Goal: Task Accomplishment & Management: Complete application form

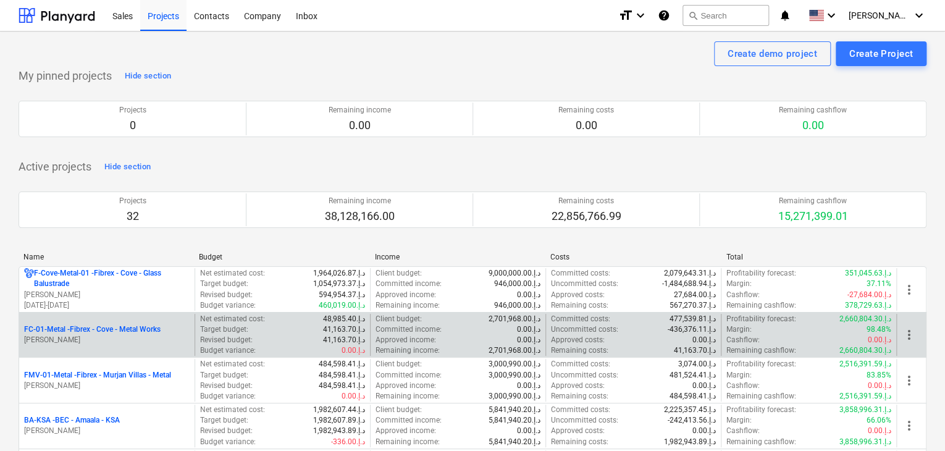
scroll to position [185, 0]
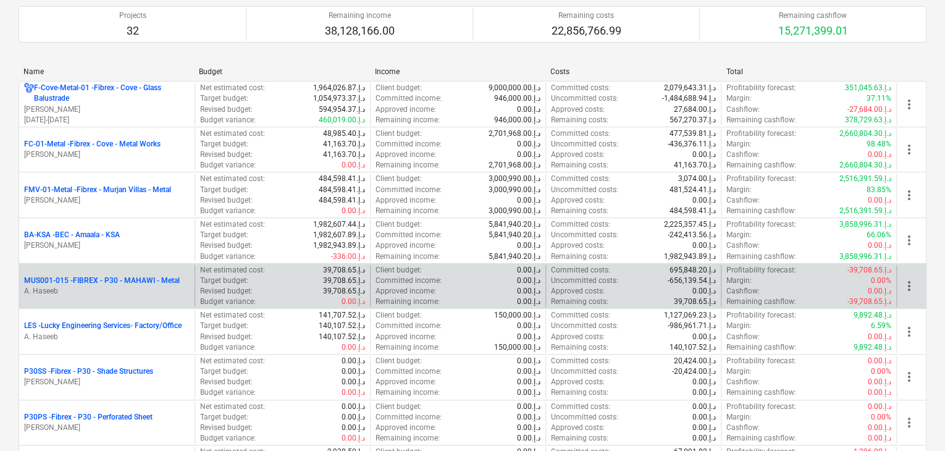
click at [87, 284] on p "MUS001-015 - FIBREX - P30 - MAHAWI - Metal" at bounding box center [102, 280] width 156 height 10
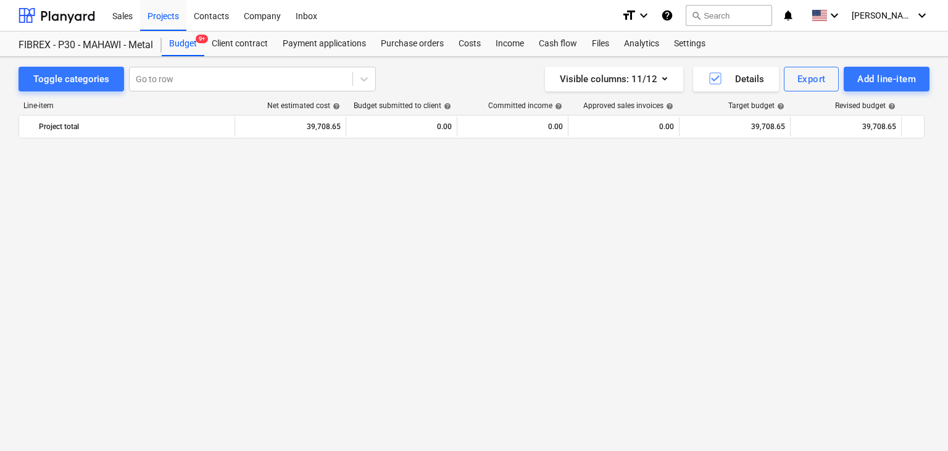
scroll to position [7263, 0]
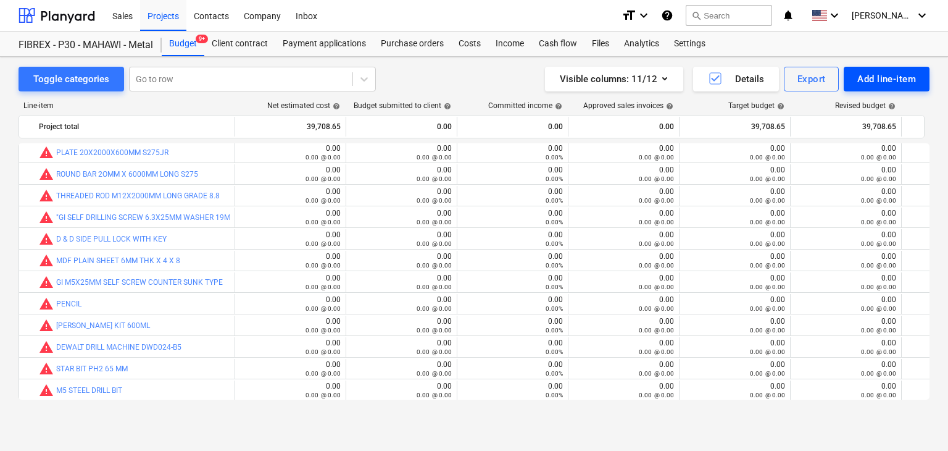
click at [896, 83] on div "Add line-item" at bounding box center [887, 79] width 59 height 16
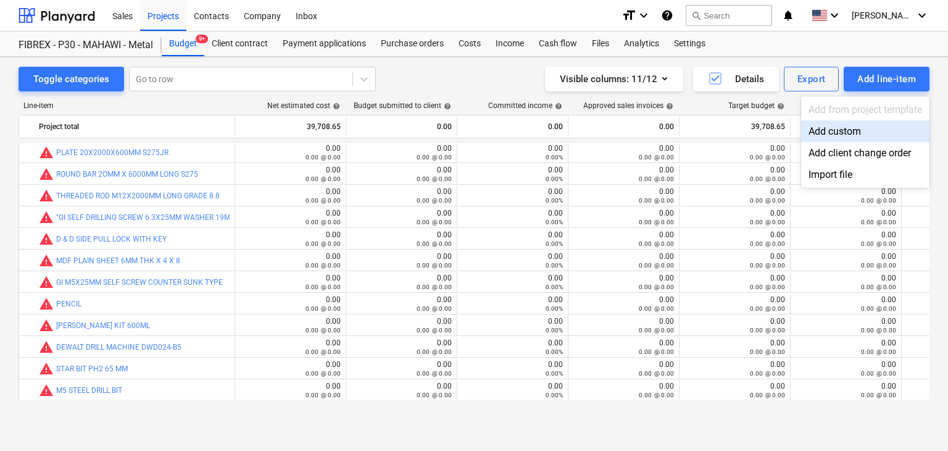
click at [856, 138] on div "Add custom" at bounding box center [865, 131] width 128 height 22
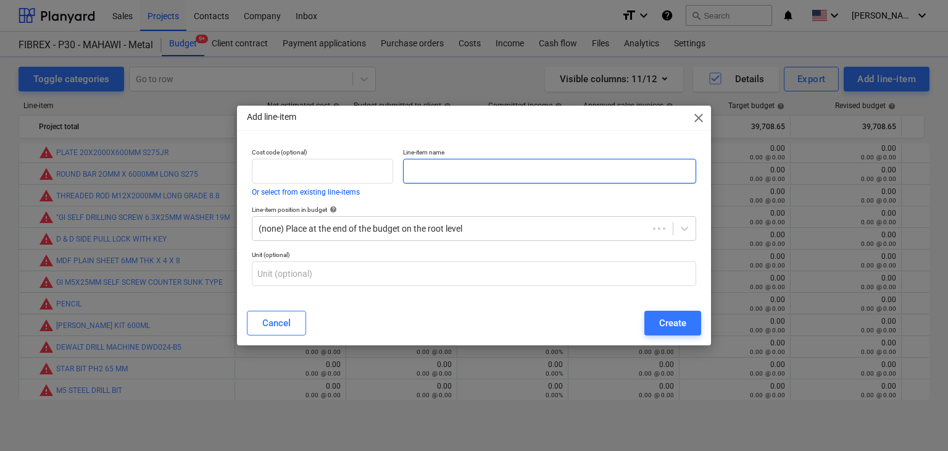
click at [469, 176] on input "text" at bounding box center [549, 171] width 293 height 25
paste input "JOTUN HARDTOP XP RAL 840 HR 7043, TRAFFIC GREY (COMP A & B) 5L PACK"
type input "JOTUN HARDTOP XP RAL 840 HR 7043, TRAFFIC GREY (COMP A & B) 5L PACK"
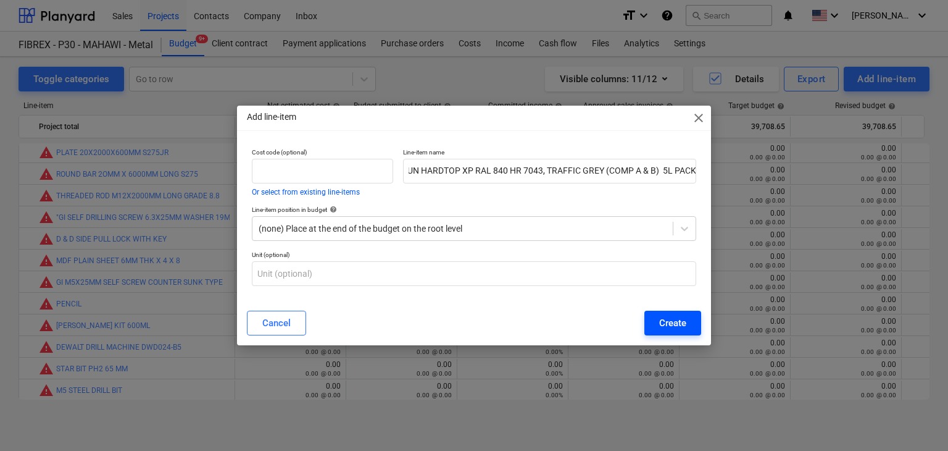
scroll to position [0, 0]
click at [667, 324] on div "Create" at bounding box center [672, 323] width 27 height 16
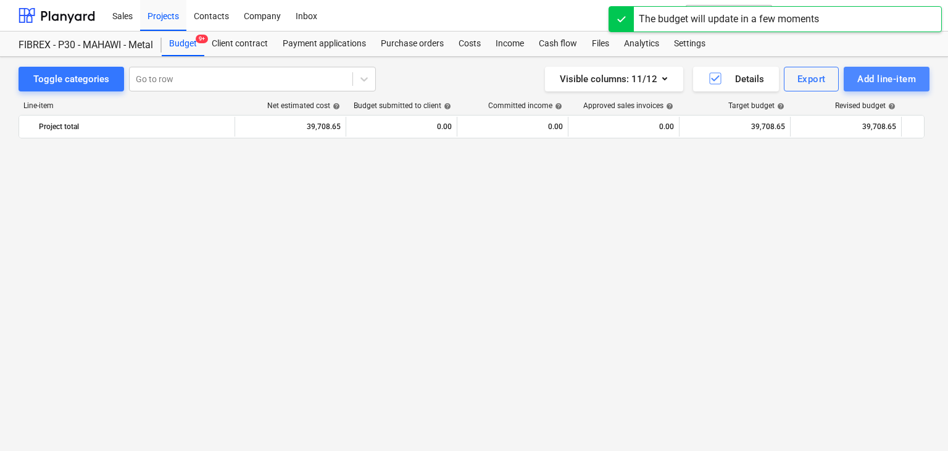
click at [872, 72] on div "Add line-item" at bounding box center [887, 79] width 59 height 16
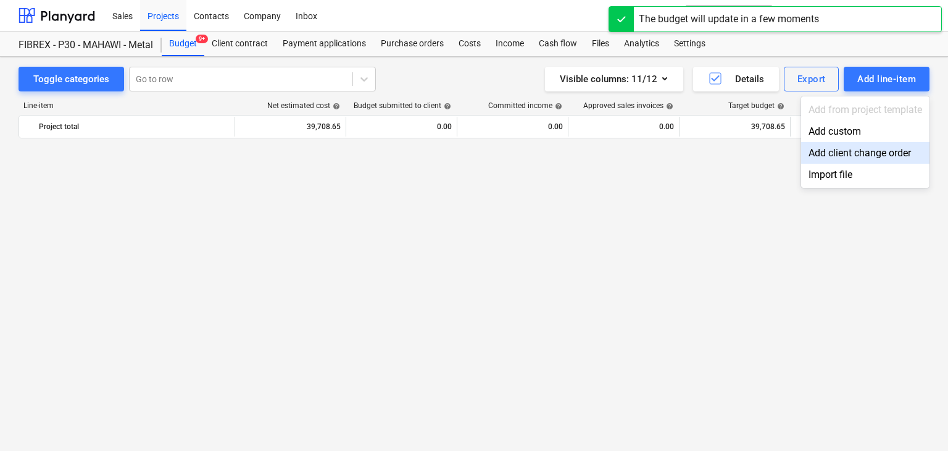
scroll to position [7263, 0]
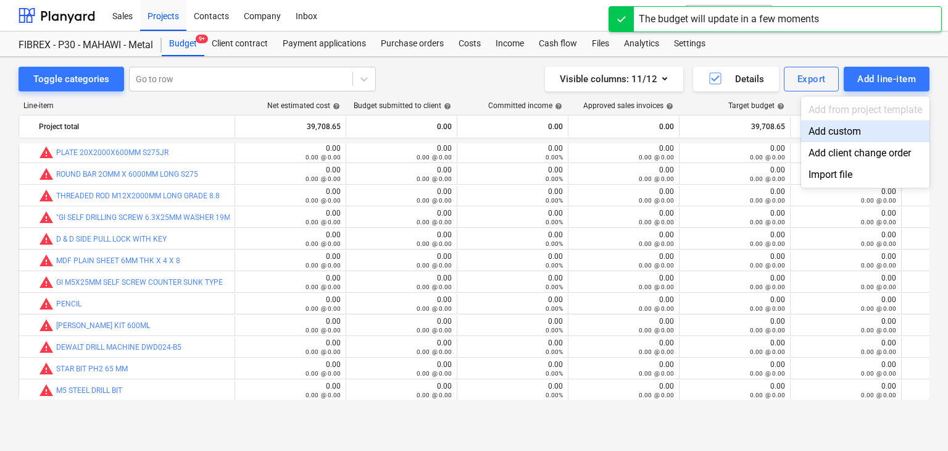
click at [832, 134] on div "Add custom" at bounding box center [865, 131] width 128 height 22
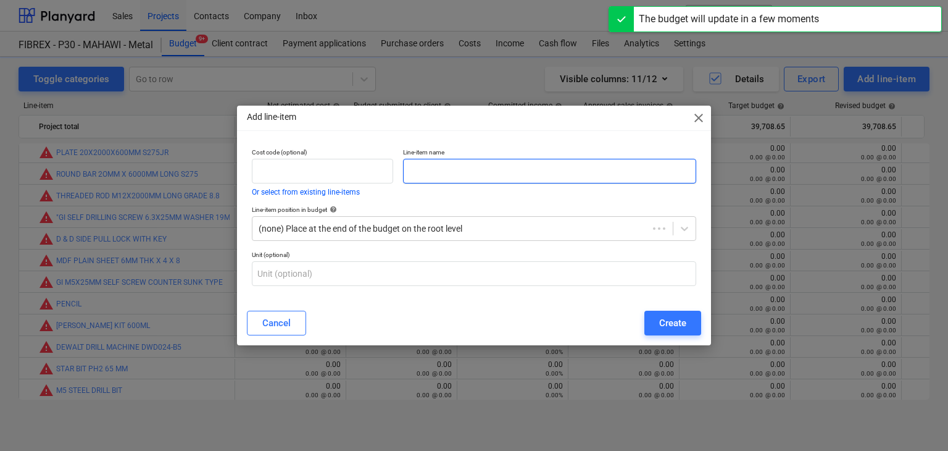
click at [442, 177] on input "text" at bounding box center [549, 171] width 293 height 25
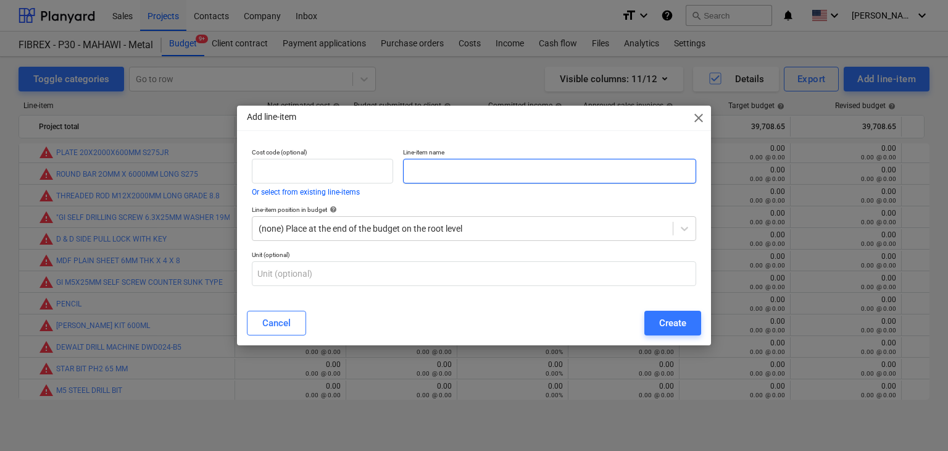
paste input "JOTUN THINNER NO 10 -5 L PACK"
type input "JOTUN THINNER NO 10 -5 L PACK"
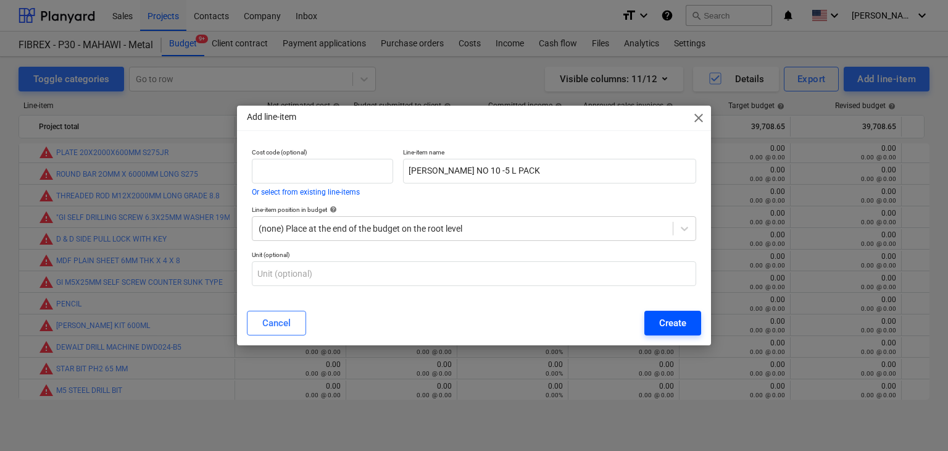
click at [654, 315] on button "Create" at bounding box center [673, 323] width 57 height 25
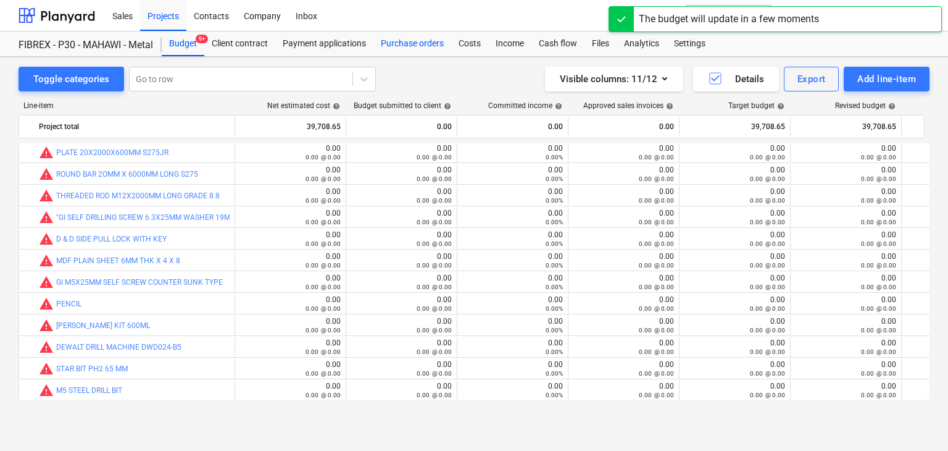
click at [398, 44] on div "Purchase orders" at bounding box center [413, 43] width 78 height 25
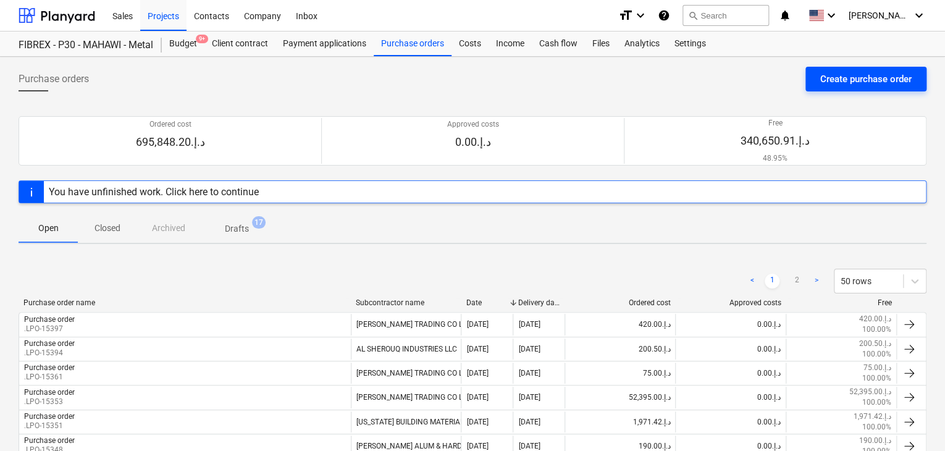
click at [825, 77] on div "Create purchase order" at bounding box center [865, 79] width 91 height 16
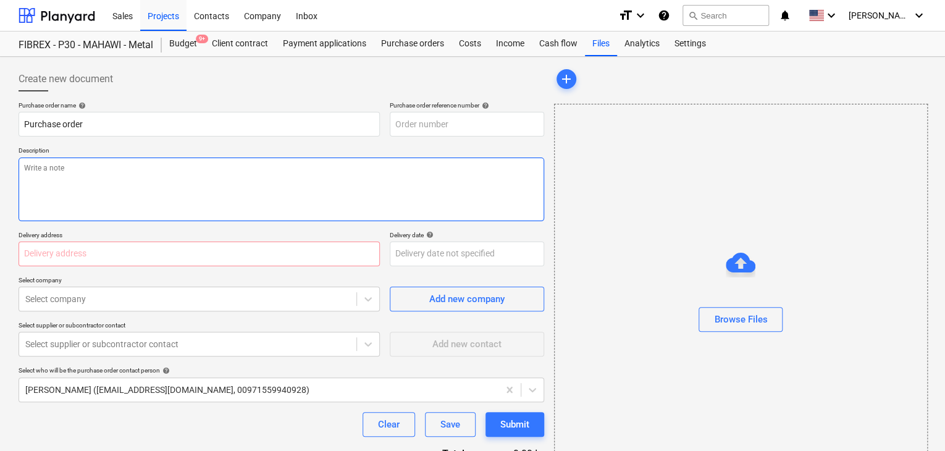
click at [379, 166] on textarea at bounding box center [281, 189] width 525 height 64
type textarea "x"
type input "MUS001-015-PO-285"
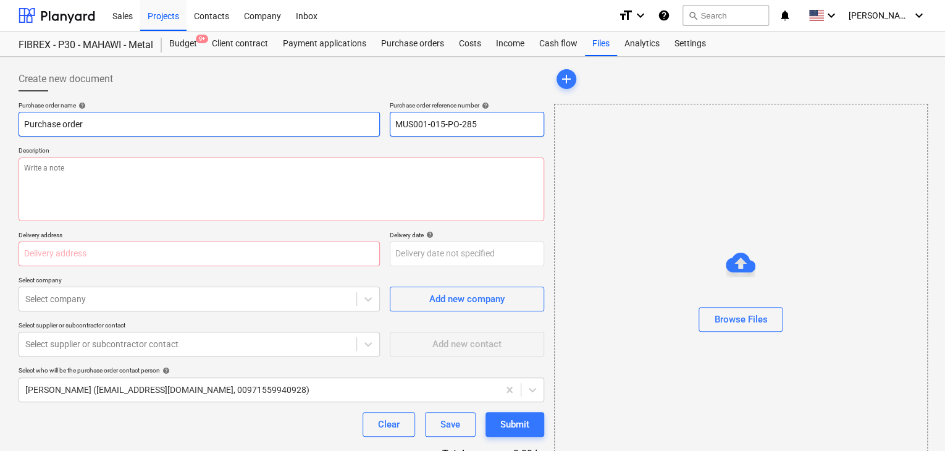
drag, startPoint x: 480, startPoint y: 123, endPoint x: 379, endPoint y: 127, distance: 100.7
click at [379, 127] on div "Purchase order name help Purchase order Purchase order reference number help MU…" at bounding box center [281, 118] width 525 height 35
type textarea "x"
type input "."
type textarea "x"
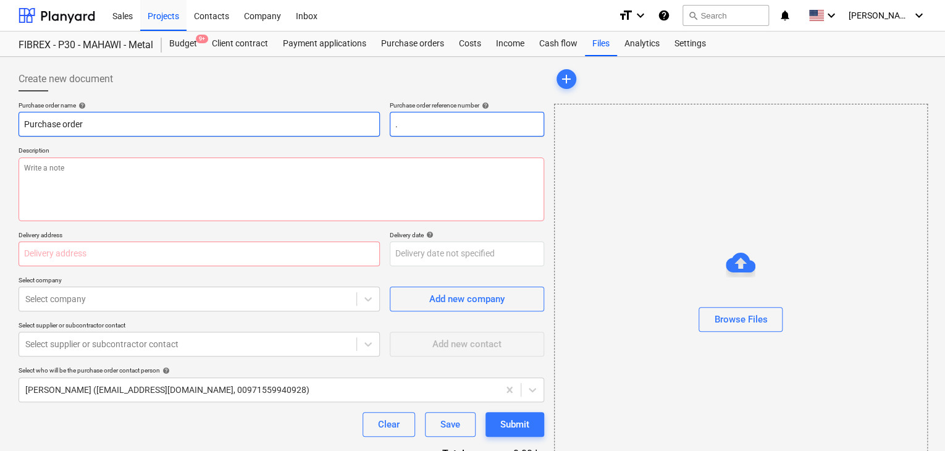
type input ".L"
type textarea "x"
type input ".LPO"
type textarea "x"
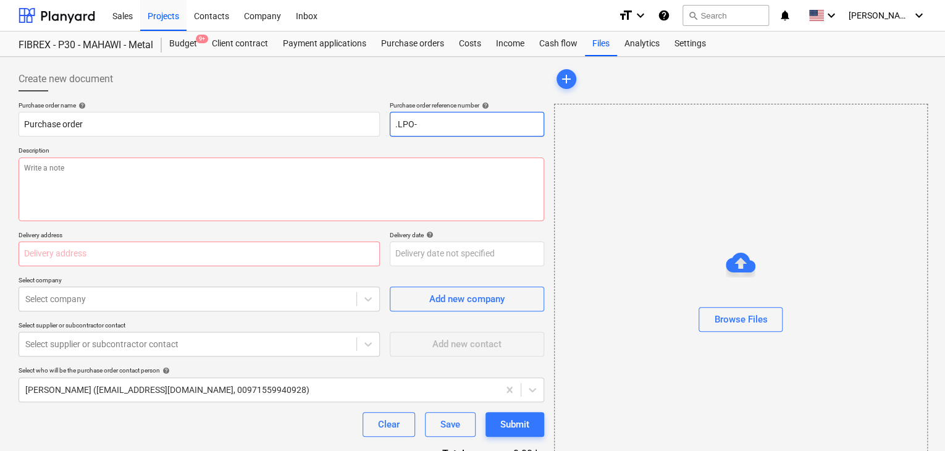
type input ".LPO-"
type textarea "x"
type input ".LPO-1"
type textarea "x"
type input ".LPO-15"
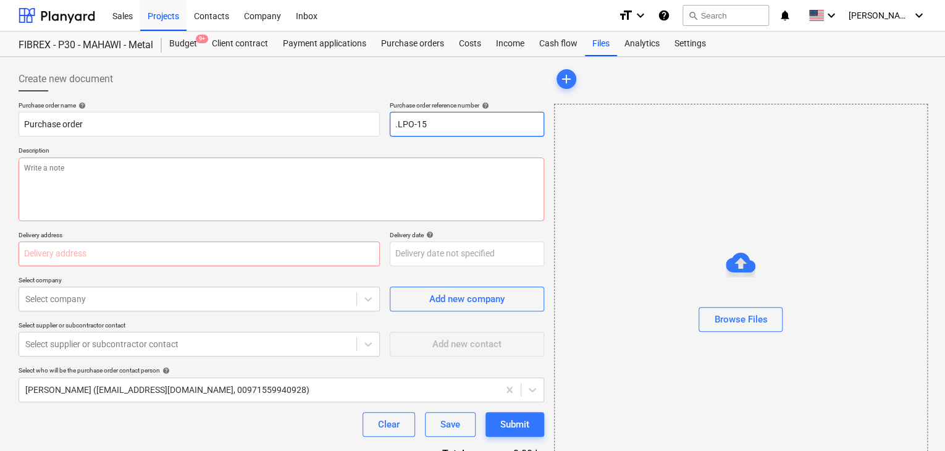
type textarea "x"
type input ".LPO-154"
type textarea "x"
type input ".LPO-1540"
type textarea "x"
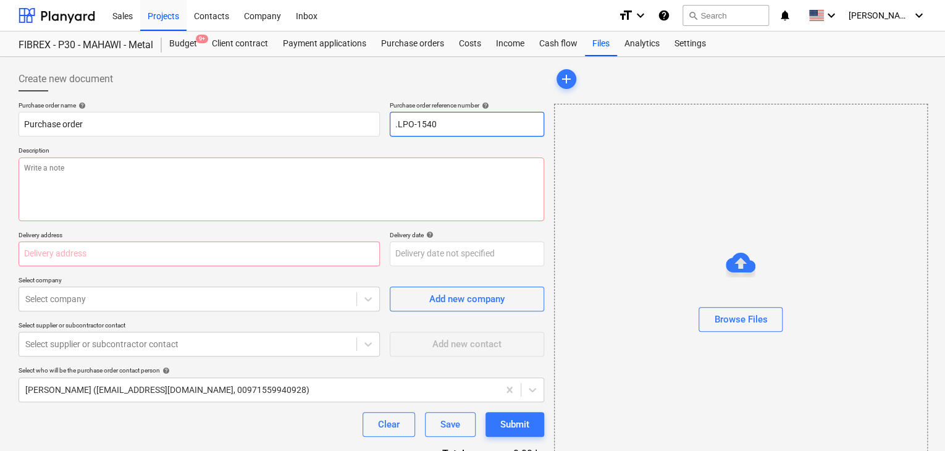
type input ".LPO-15408"
type textarea "x"
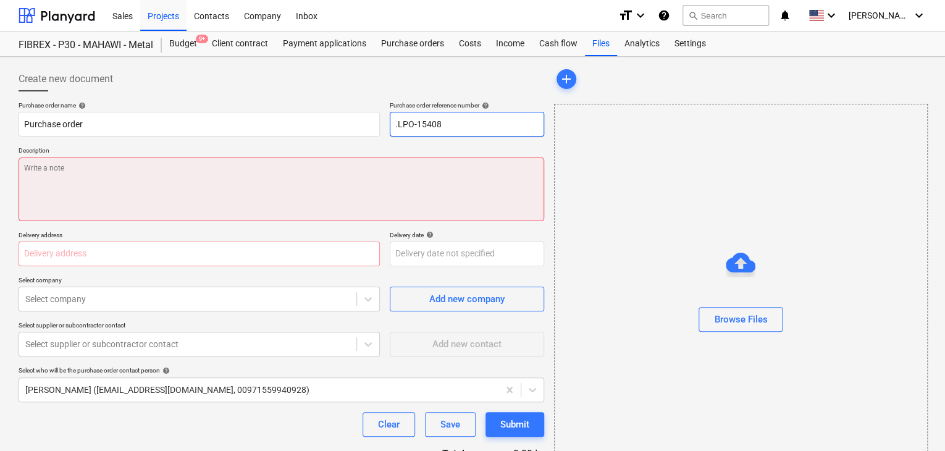
type input ".LPO-15408"
click at [102, 207] on textarea at bounding box center [281, 189] width 525 height 64
type textarea "x"
type textarea "2"
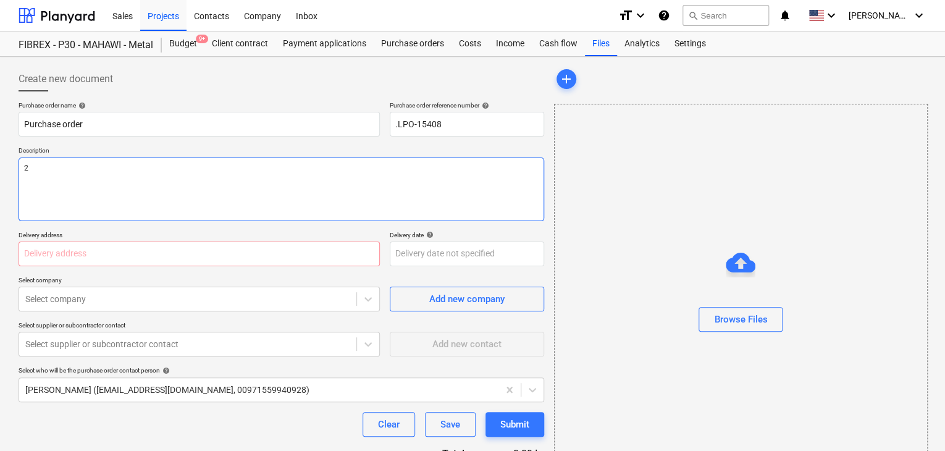
type textarea "x"
type textarea "27"
type textarea "x"
type textarea "27/"
type textarea "x"
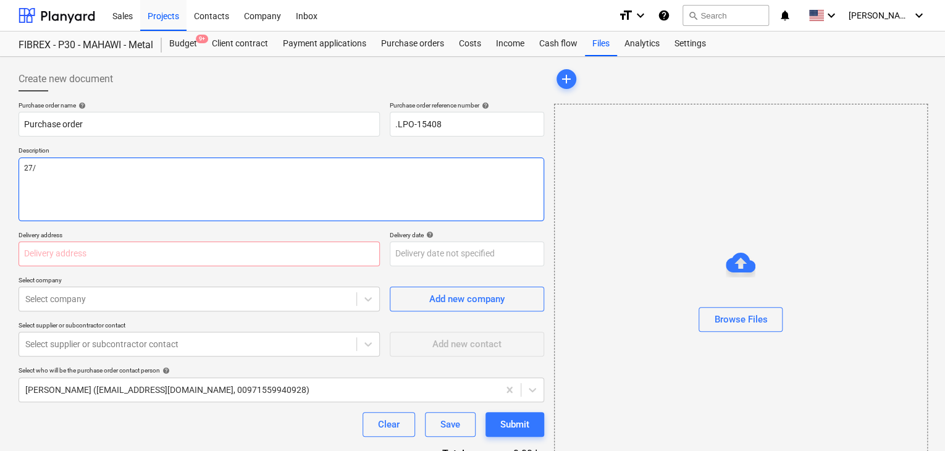
type textarea "27/A"
type textarea "x"
type textarea "27/AU"
type textarea "x"
type textarea "27/AUG"
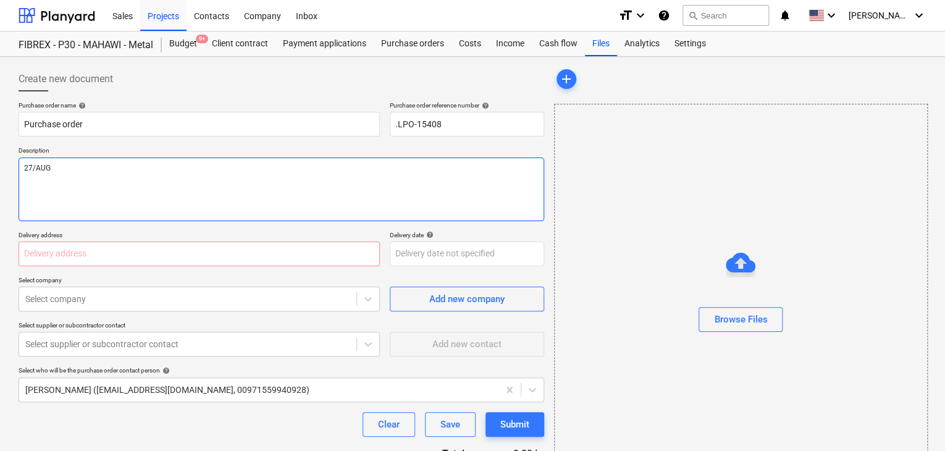
type textarea "x"
type textarea "27/AUG."
type textarea "x"
type textarea "27/AUG"
type textarea "x"
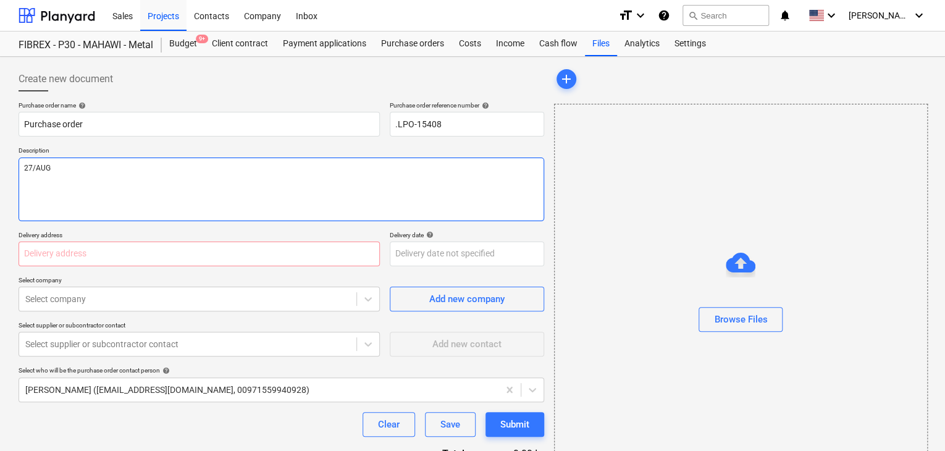
type textarea "27/AUG/"
type textarea "x"
type textarea "27/AUG/2"
type textarea "x"
type textarea "27/AUG/20"
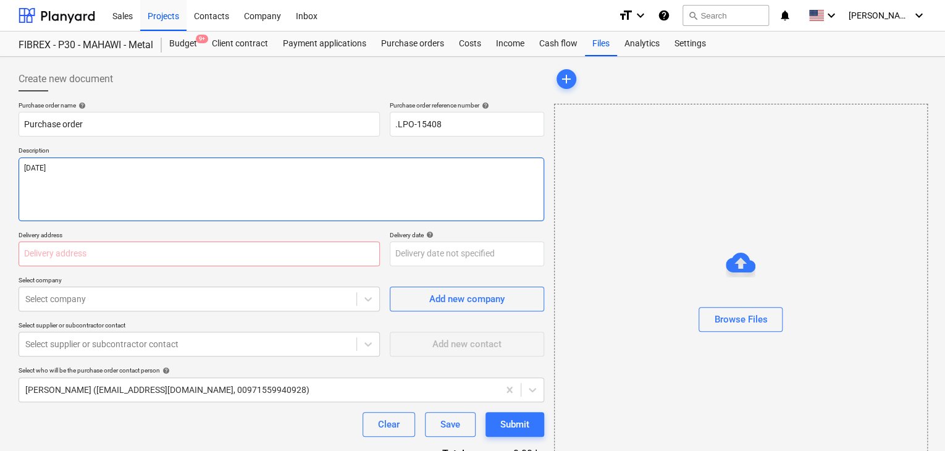
type textarea "x"
type textarea "27/AUG/202"
type textarea "x"
type textarea "27/AUG/2025"
click at [89, 245] on input "text" at bounding box center [199, 253] width 361 height 25
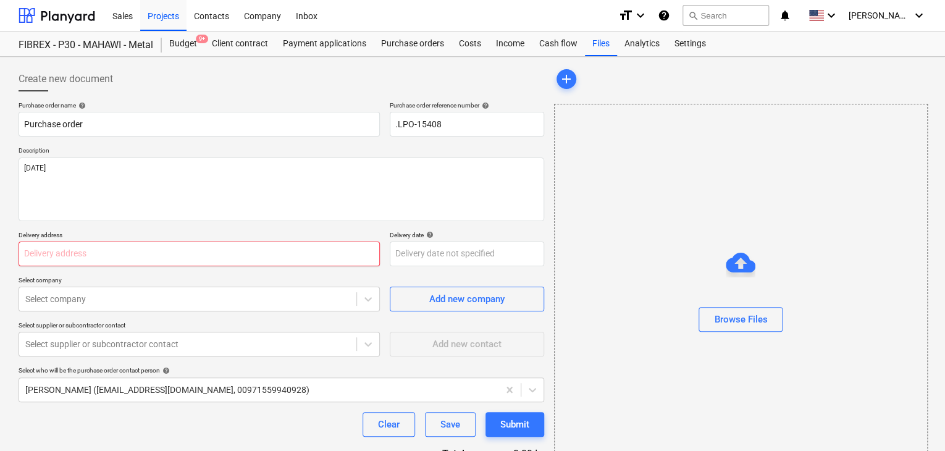
type textarea "x"
type input "L"
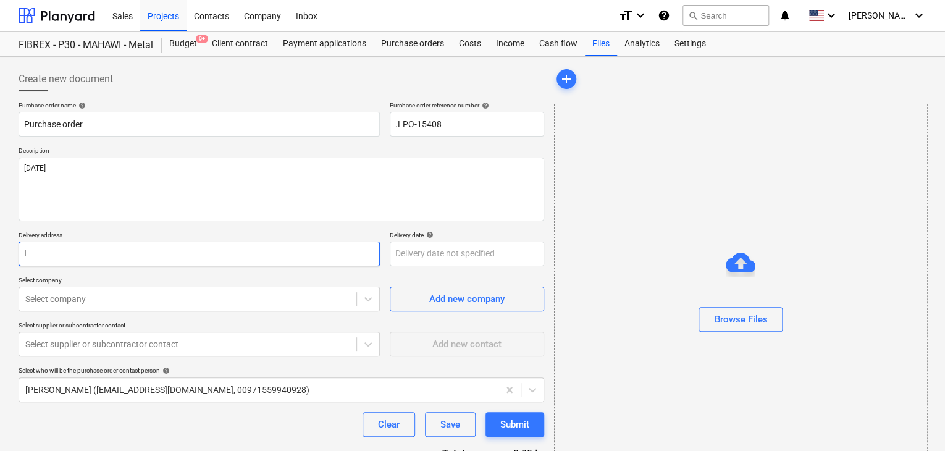
type textarea "x"
type input "LU"
type textarea "x"
type input "LUC"
type textarea "x"
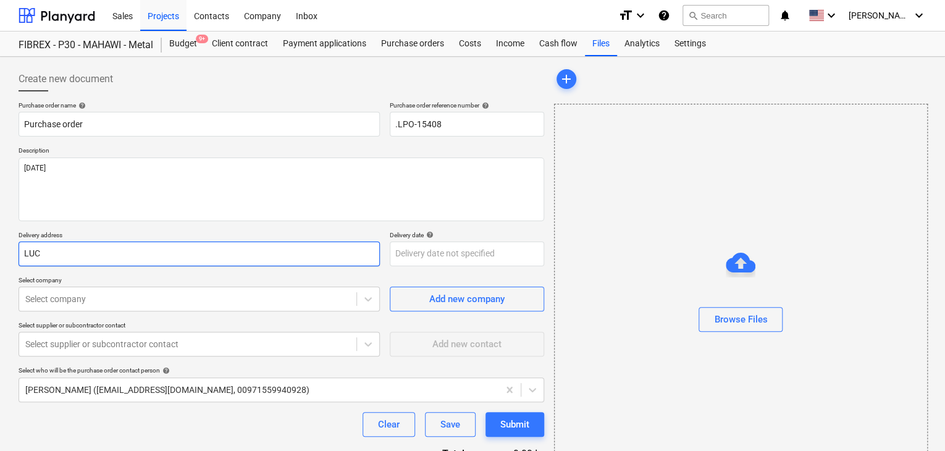
type input "LUCK"
type textarea "x"
type input "LUCKY"
type textarea "x"
type input "LUCKY E"
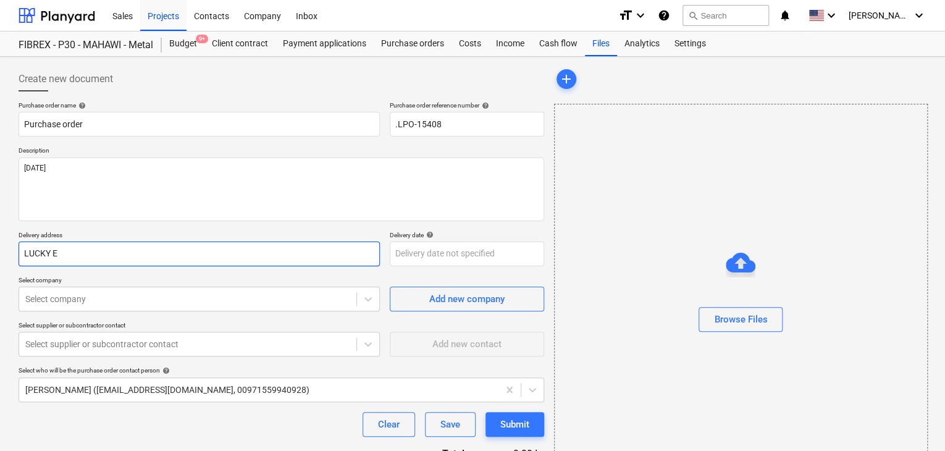
type textarea "x"
type input "LUCKY ENG"
type textarea "x"
type input "LUCKY ENGI"
type textarea "x"
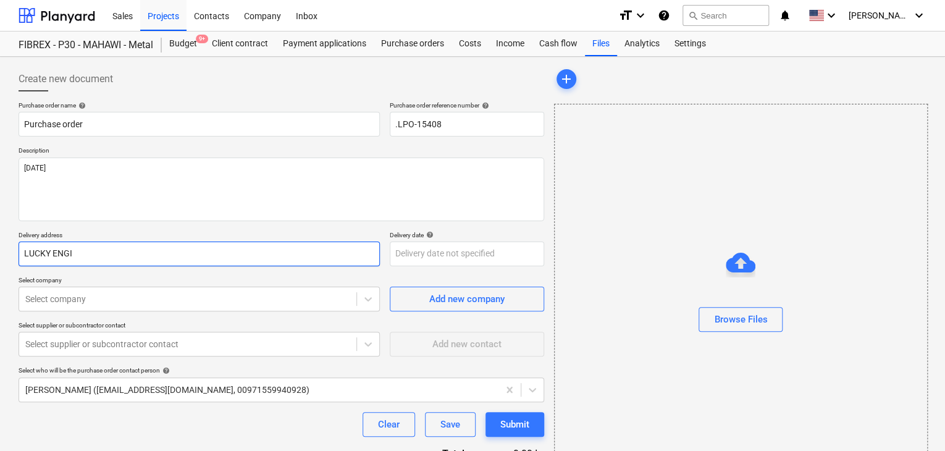
type input "LUCKY ENGIN"
type textarea "x"
type input "LUCKY ENGINE"
type textarea "x"
type input "LUCKY ENGINER"
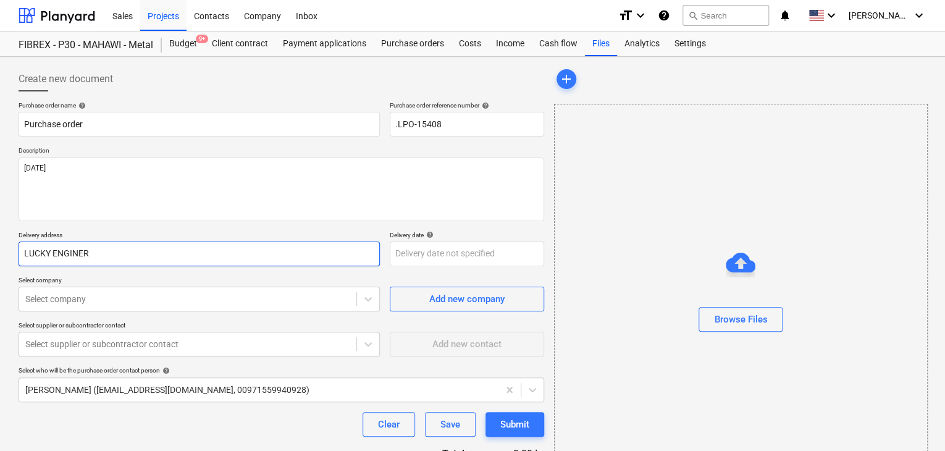
type textarea "x"
type input "LUCKY ENGINERR"
type textarea "x"
type input "LUCKY ENGINER"
type textarea "x"
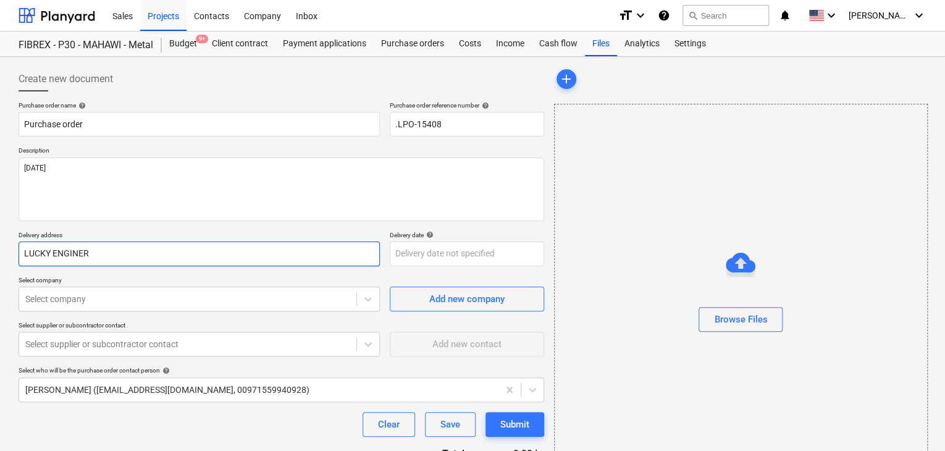
type input "LUCKY ENGINE"
type textarea "x"
type input "LUCKY ENGINEE"
type textarea "x"
type input "LUCKY ENGINEER"
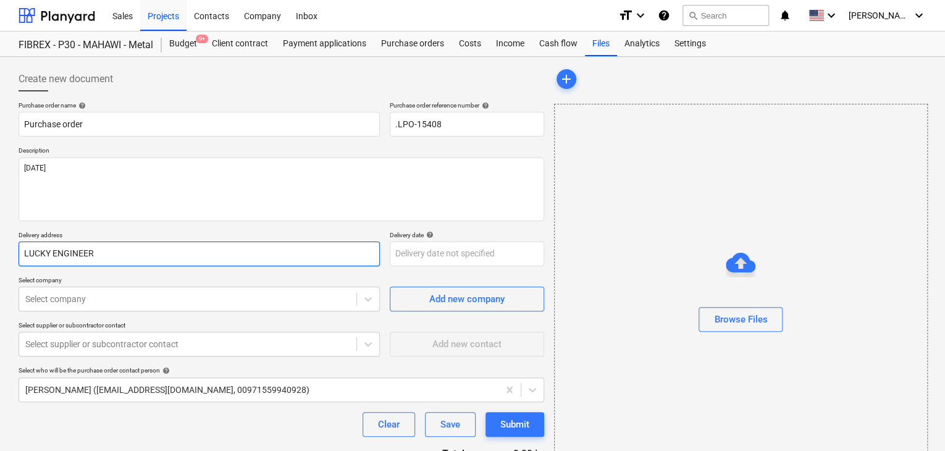
type textarea "x"
type input "LUCKY ENGINEERI"
type textarea "x"
type input "LUCKY ENGINEERIN"
type textarea "x"
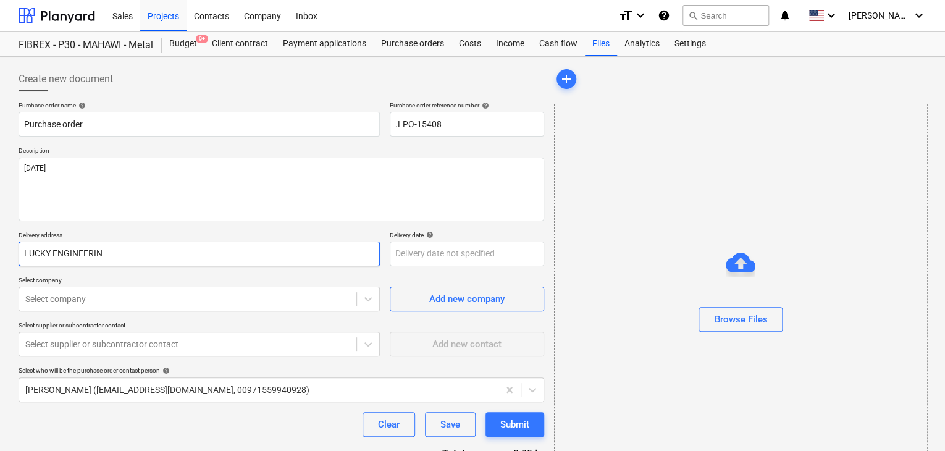
type input "LUCKY ENGINEERING"
type textarea "x"
type input "LUCKY ENGINEERING"
type textarea "x"
type input "LUCKY ENGINEERING S"
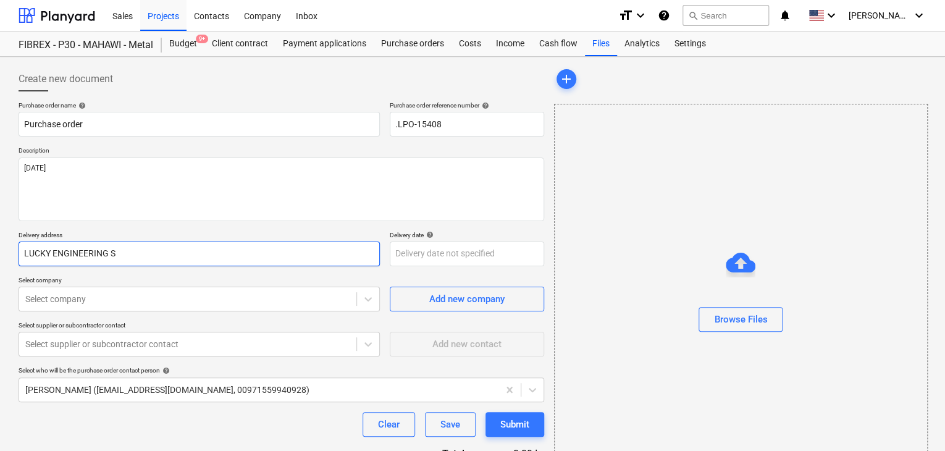
type textarea "x"
type input "LUCKY ENGINEERING SE"
type textarea "x"
type input "LUCKY ENGINEERING SER"
type textarea "x"
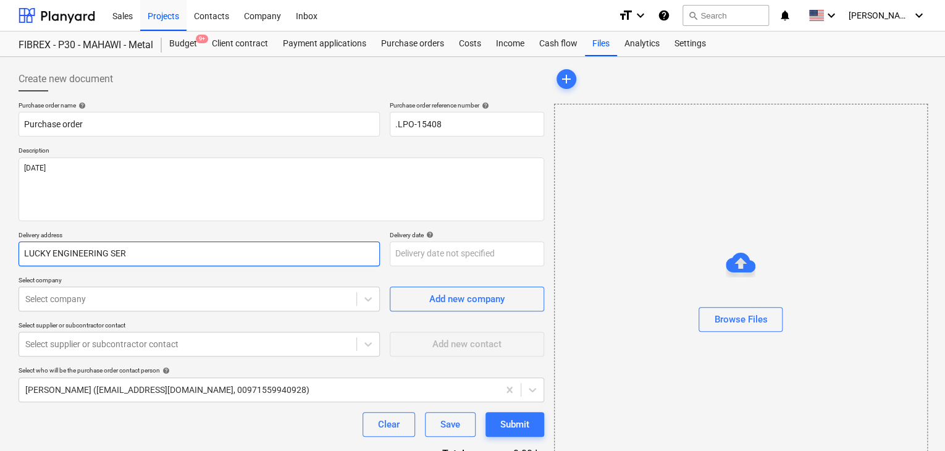
type input "LUCKY ENGINEERING SERV"
type textarea "x"
type input "LUCKY ENGINEERING SERVI"
type textarea "x"
type input "LUCKY ENGINEERING SERVIC"
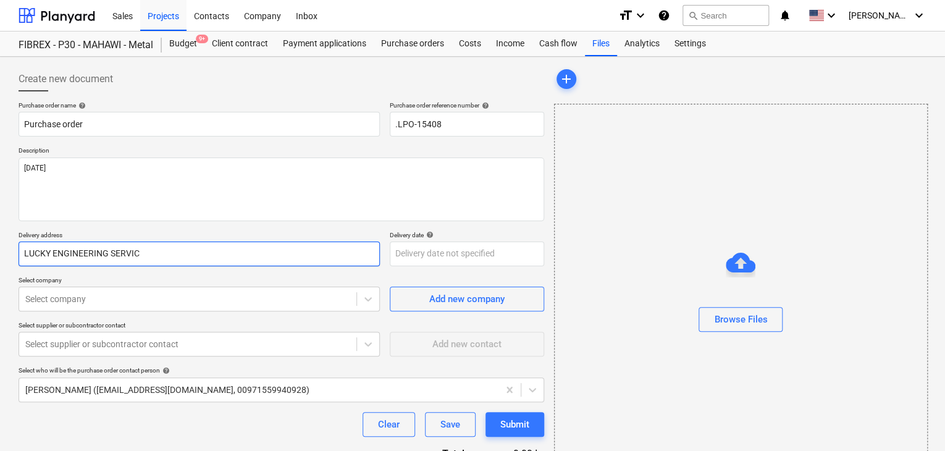
type textarea "x"
type input "LUCKY ENGINEERING SERVICE"
type textarea "x"
type input "LUCKY ENGINEERING SERVICES"
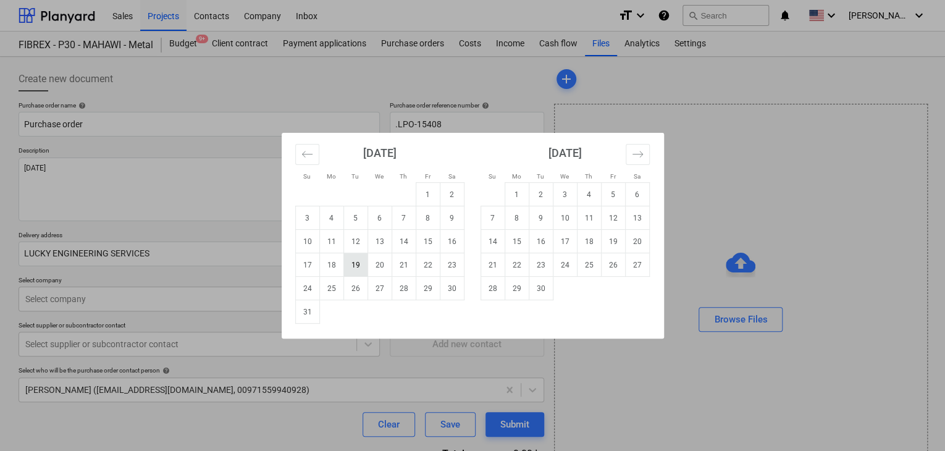
drag, startPoint x: 405, startPoint y: 255, endPoint x: 361, endPoint y: 275, distance: 48.6
click at [405, 256] on body "Sales Projects Contacts Company Inbox format_size keyboard_arrow_down help sear…" at bounding box center [472, 225] width 945 height 451
click at [315, 312] on td "31" at bounding box center [307, 311] width 24 height 23
type textarea "x"
type input "31 Aug 2025"
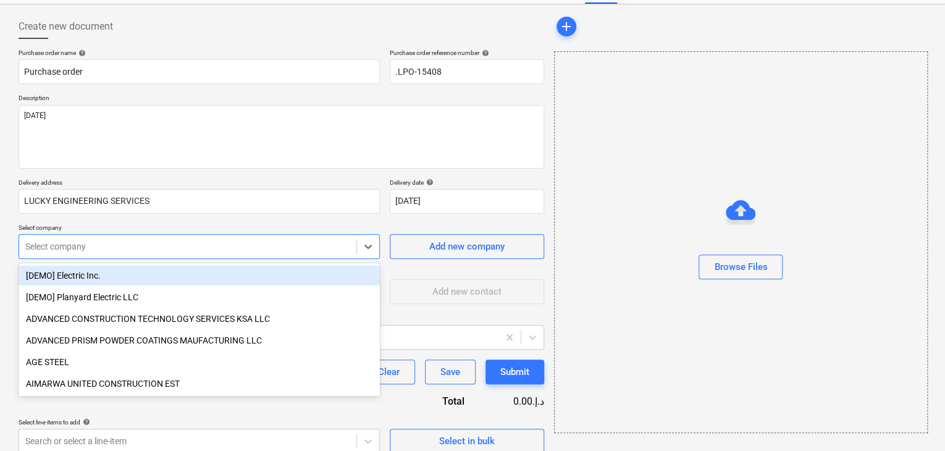
click at [149, 300] on body "Sales Projects Contacts Company Inbox format_size keyboard_arrow_down help sear…" at bounding box center [472, 173] width 945 height 451
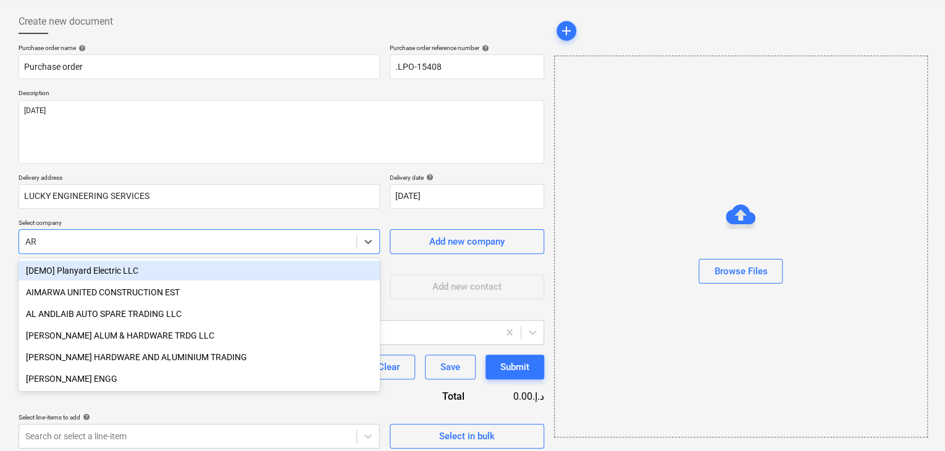
type input "ARI"
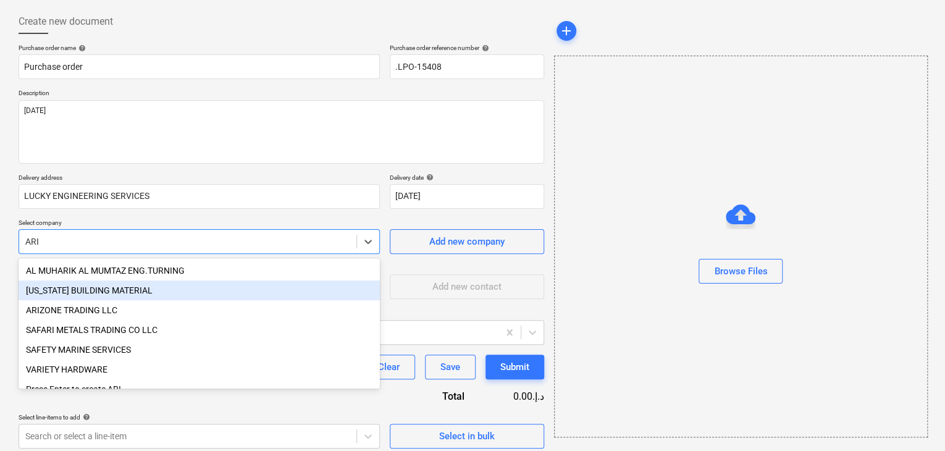
click at [143, 297] on div "ARIZONA BUILDING MATERIAL" at bounding box center [199, 290] width 361 height 20
type textarea "x"
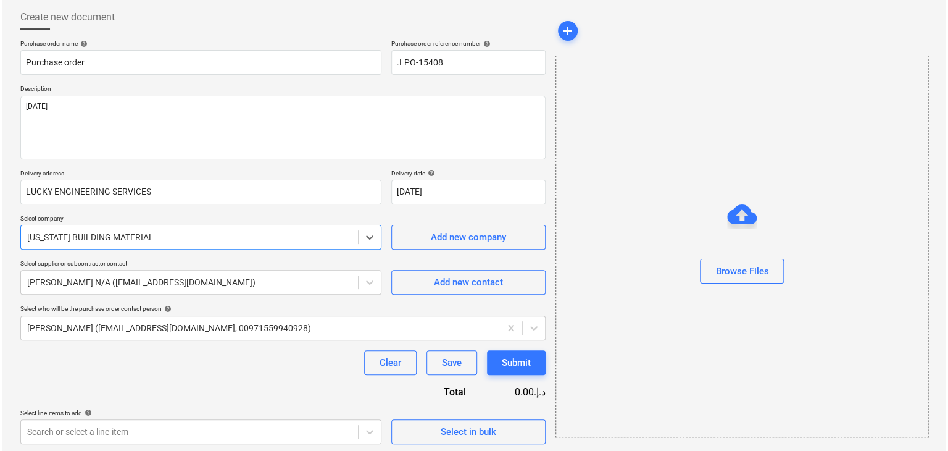
scroll to position [64, 0]
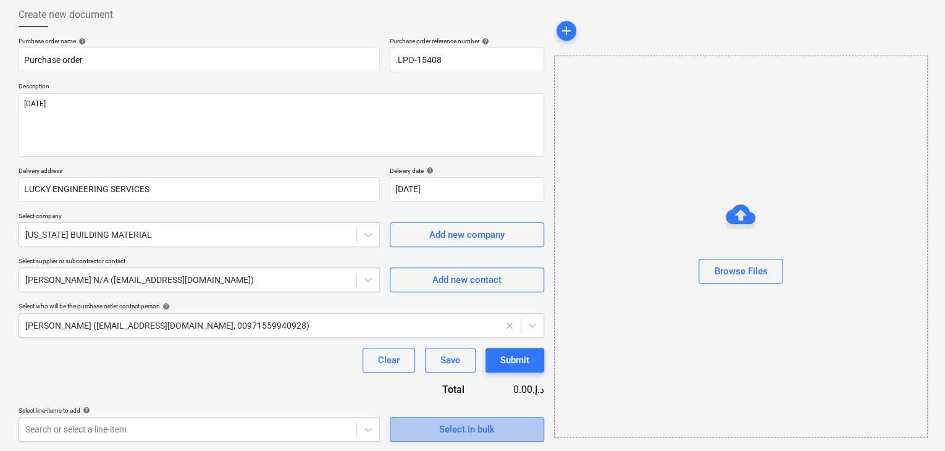
click at [416, 425] on span "Select in bulk" at bounding box center [466, 429] width 123 height 16
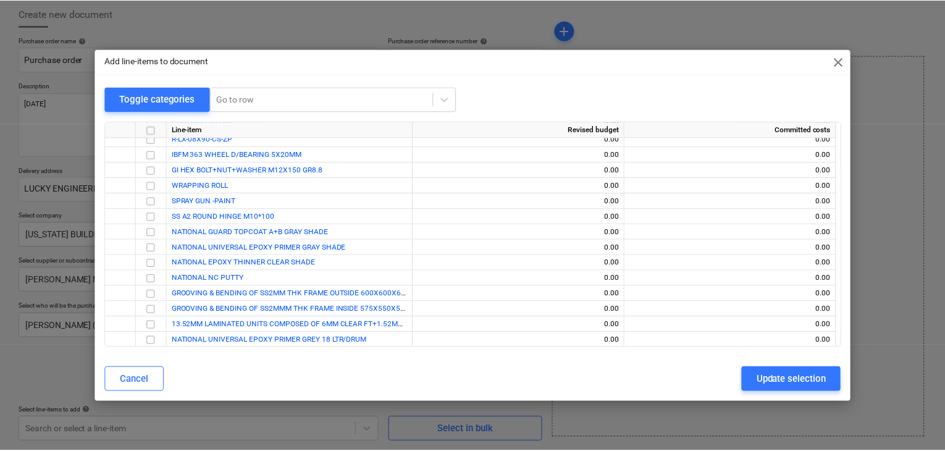
scroll to position [5471, 0]
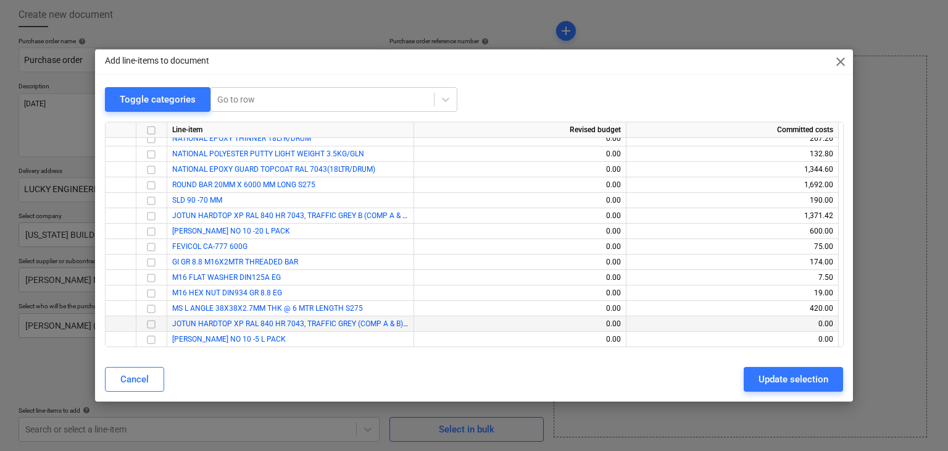
click at [153, 322] on input "checkbox" at bounding box center [151, 324] width 15 height 15
drag, startPoint x: 152, startPoint y: 335, endPoint x: 195, endPoint y: 351, distance: 46.1
click at [152, 338] on input "checkbox" at bounding box center [151, 339] width 15 height 15
drag, startPoint x: 810, startPoint y: 375, endPoint x: 406, endPoint y: 354, distance: 404.9
click at [806, 374] on div "Update selection" at bounding box center [794, 379] width 70 height 16
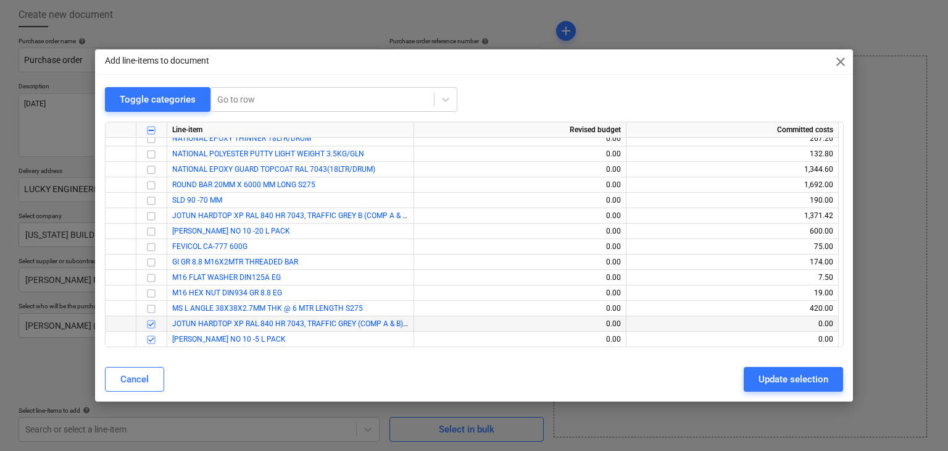
type textarea "x"
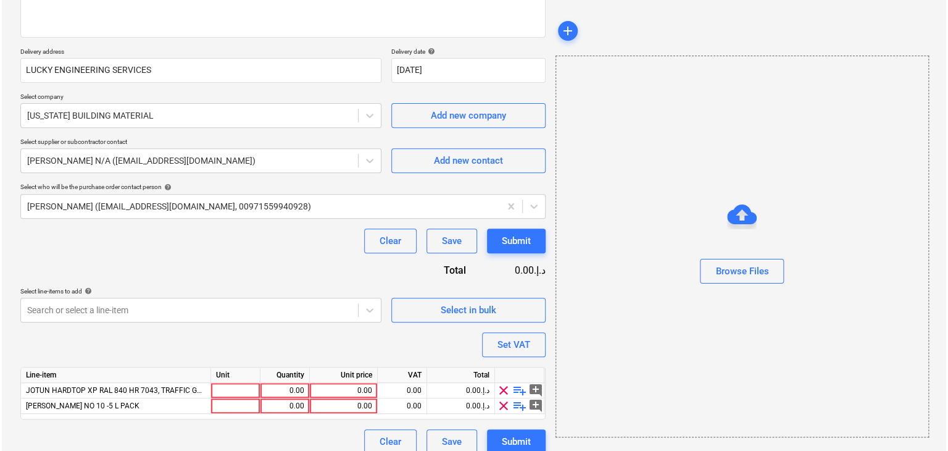
scroll to position [196, 0]
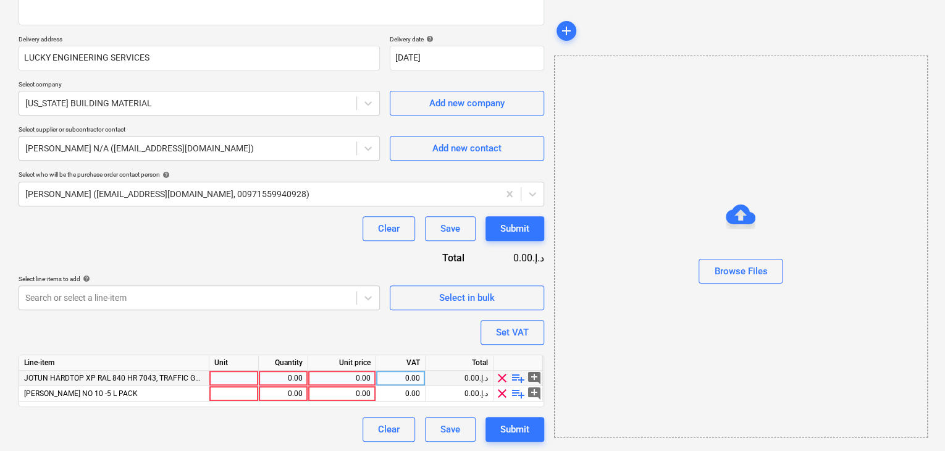
click at [220, 378] on div at bounding box center [233, 377] width 49 height 15
type input "GLN"
type textarea "x"
click at [222, 395] on div at bounding box center [233, 393] width 49 height 15
type input "GLN"
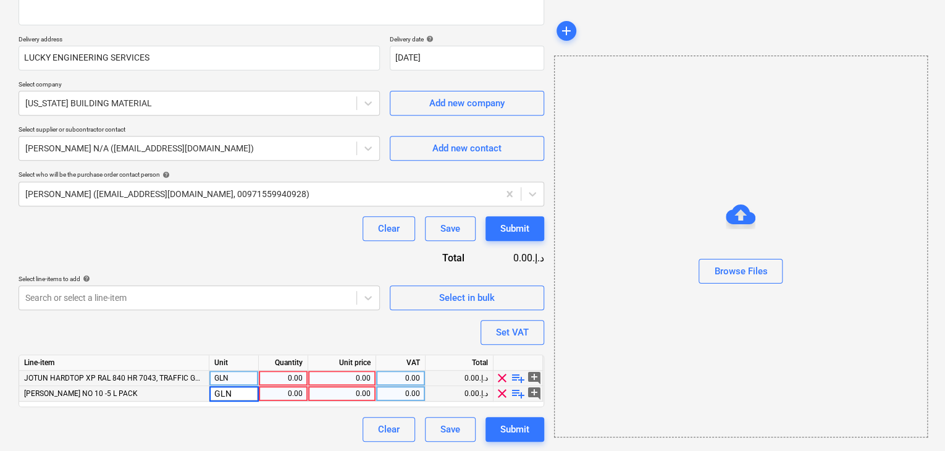
type textarea "x"
click at [281, 374] on div "0.00" at bounding box center [283, 377] width 39 height 15
type input "1"
type textarea "x"
click at [353, 382] on div "0.00" at bounding box center [341, 377] width 57 height 15
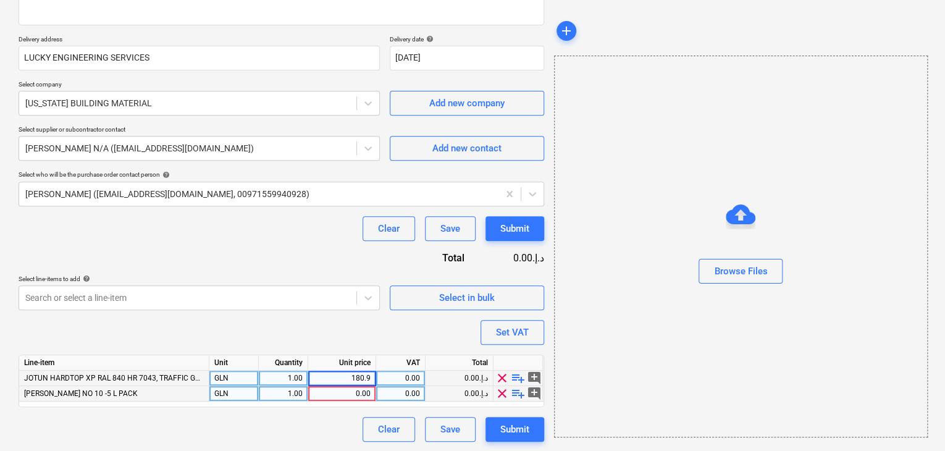
type input "180.95"
type textarea "x"
type input "80.95"
type textarea "x"
drag, startPoint x: 684, startPoint y: 359, endPoint x: 622, endPoint y: 346, distance: 63.2
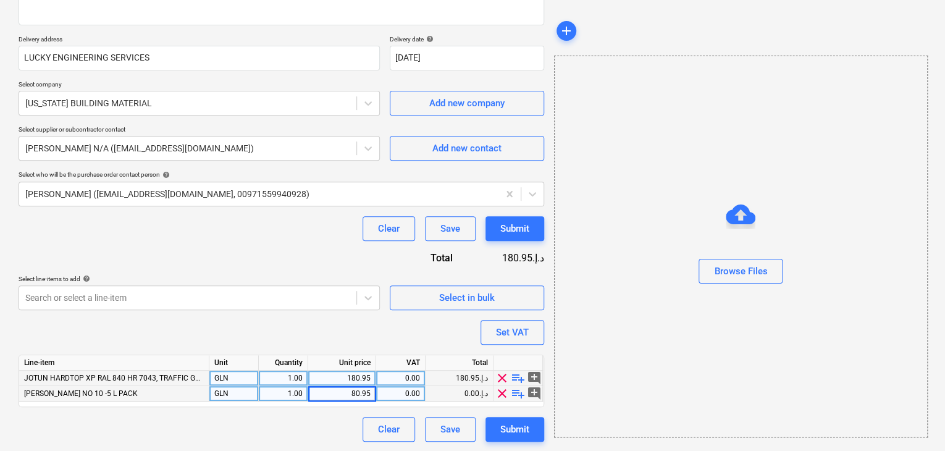
click at [683, 358] on div "Browse Files" at bounding box center [741, 247] width 374 height 382
click at [520, 337] on div "Set VAT" at bounding box center [512, 332] width 33 height 16
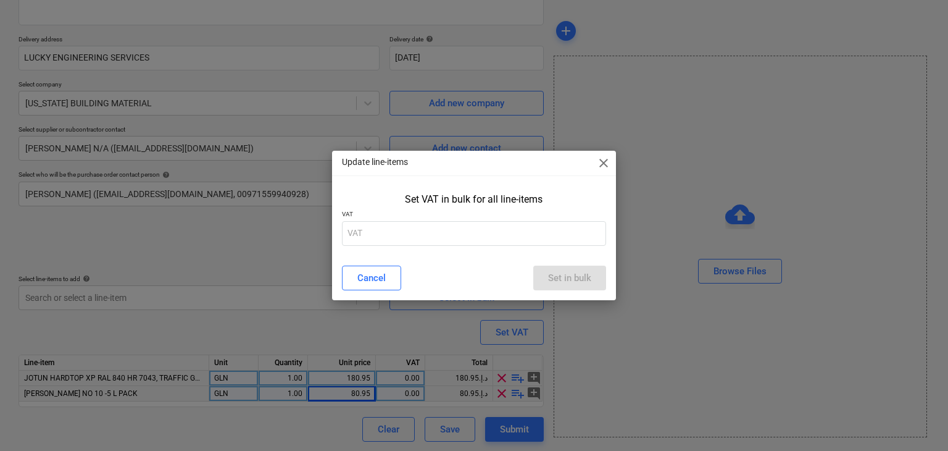
click at [416, 248] on div "Set VAT in bulk for all line-items VAT" at bounding box center [474, 221] width 285 height 67
click at [419, 232] on input "text" at bounding box center [474, 233] width 265 height 25
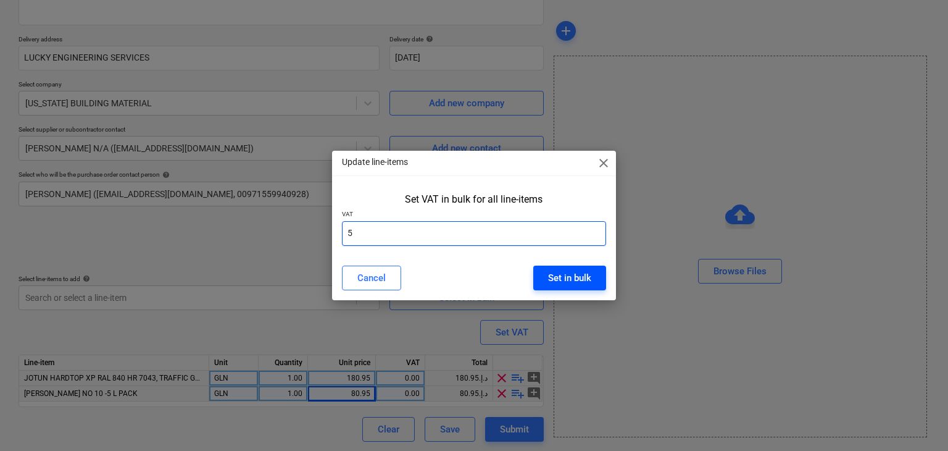
type input "5"
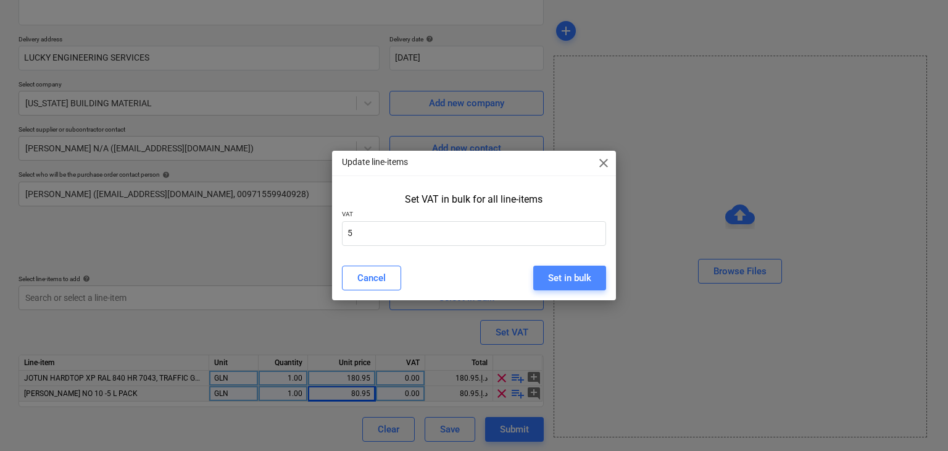
click at [549, 277] on div "Set in bulk" at bounding box center [569, 278] width 43 height 16
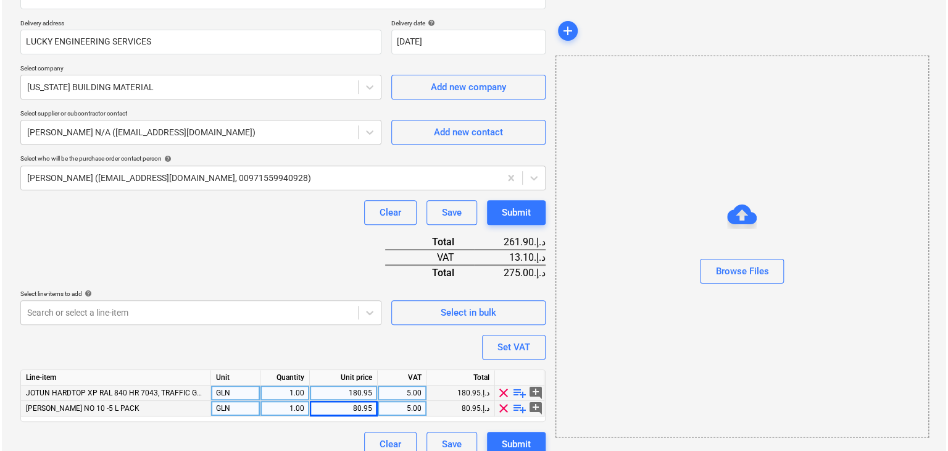
scroll to position [227, 0]
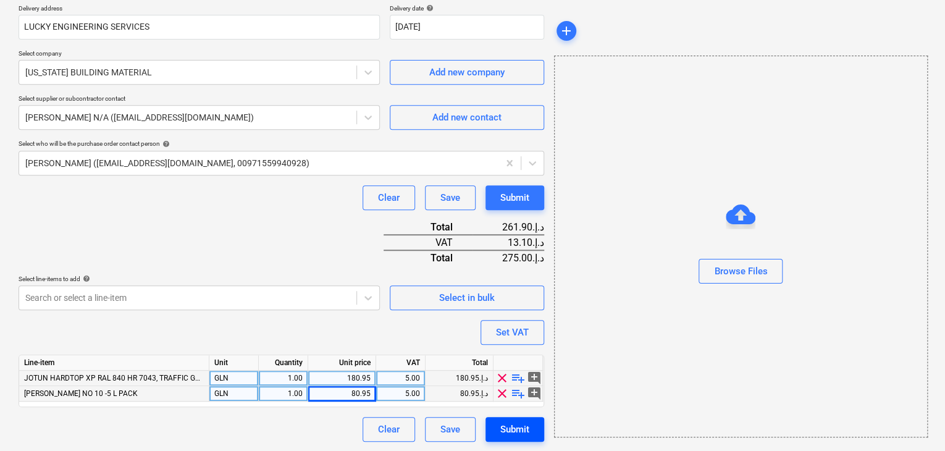
click at [520, 426] on div "Submit" at bounding box center [514, 429] width 29 height 16
type textarea "x"
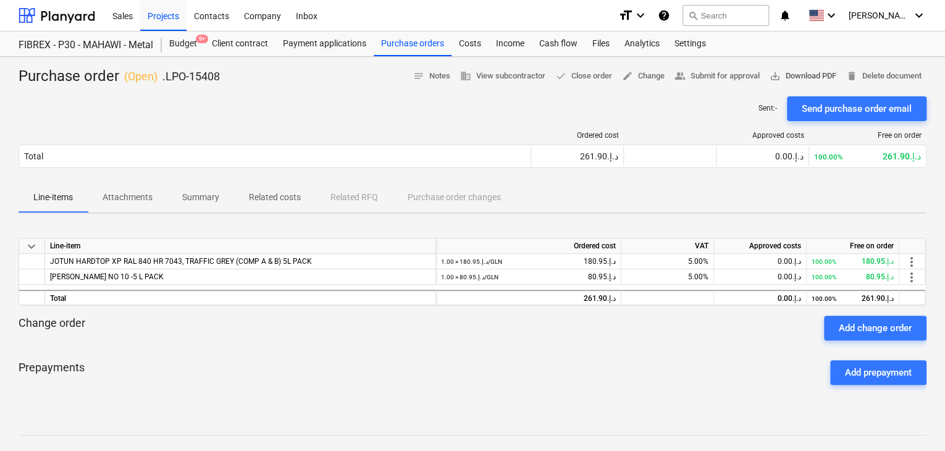
click at [820, 69] on span "save_alt Download PDF" at bounding box center [802, 76] width 67 height 14
